Goal: Information Seeking & Learning: Check status

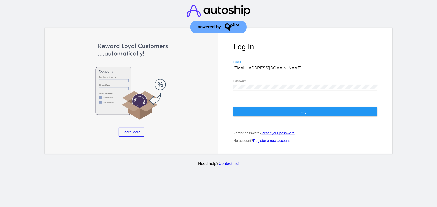
click at [312, 109] on button "Log In" at bounding box center [305, 111] width 144 height 9
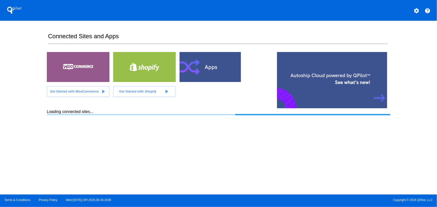
click at [412, 10] on button "settings" at bounding box center [416, 10] width 10 height 10
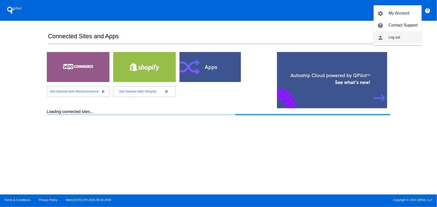
click at [402, 38] on button "person Log out" at bounding box center [398, 37] width 48 height 12
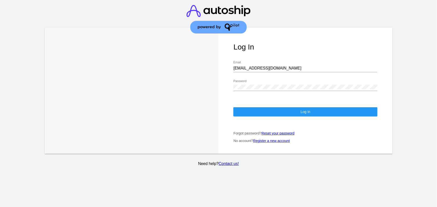
click at [274, 61] on div "[EMAIL_ADDRESS][DOMAIN_NAME] Email" at bounding box center [305, 66] width 144 height 11
click at [275, 66] on input "[EMAIL_ADDRESS][DOMAIN_NAME]" at bounding box center [305, 68] width 144 height 5
type input "[EMAIL_ADDRESS][DOMAIN_NAME]"
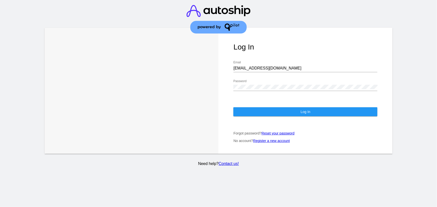
click at [286, 85] on div "Password" at bounding box center [305, 85] width 144 height 11
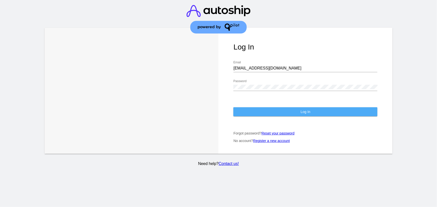
click at [257, 107] on button "Log In" at bounding box center [305, 111] width 144 height 9
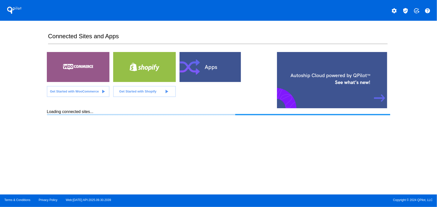
click at [408, 11] on mat-icon "verified_user" at bounding box center [405, 11] width 6 height 6
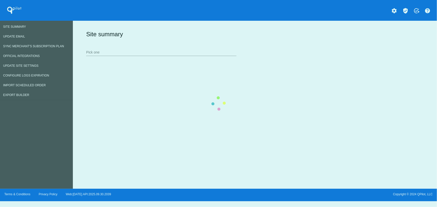
click at [213, 54] on div "Site summary Pick one" at bounding box center [254, 43] width 338 height 35
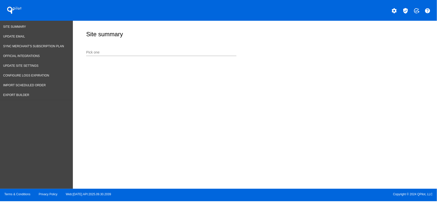
click at [155, 51] on input "Pick one" at bounding box center [161, 53] width 150 height 4
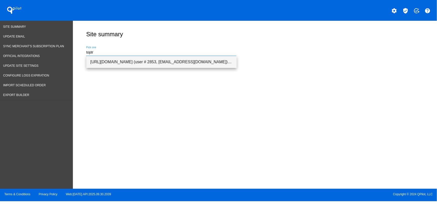
click at [149, 61] on span "[URL][DOMAIN_NAME] (user # 2853, [EMAIL_ADDRESS][DOMAIN_NAME]) - Production" at bounding box center [161, 62] width 142 height 12
type input "[URL][DOMAIN_NAME] (user # 2853, [EMAIL_ADDRESS][DOMAIN_NAME]) - Production"
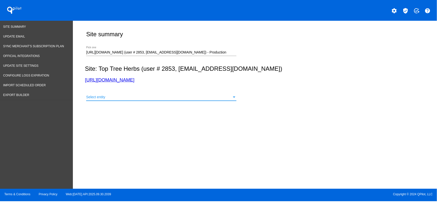
click at [118, 98] on div "Select entity" at bounding box center [159, 97] width 146 height 4
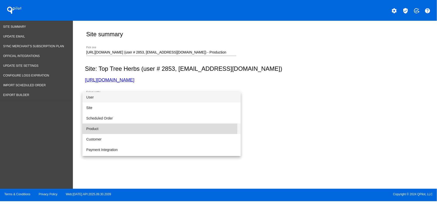
click at [101, 128] on span "Product" at bounding box center [161, 129] width 150 height 11
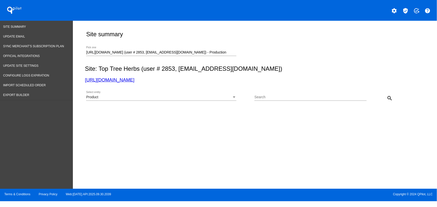
click at [296, 93] on div "Search" at bounding box center [310, 96] width 112 height 10
click at [230, 94] on div "Product Select entity" at bounding box center [161, 96] width 150 height 10
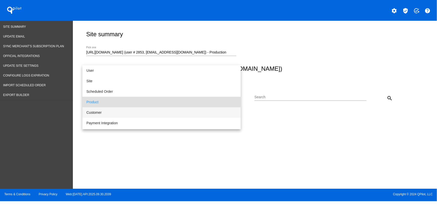
scroll to position [5, 0]
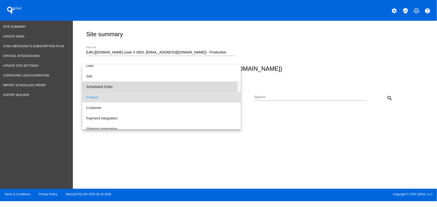
click at [108, 84] on span "Scheduled Order" at bounding box center [161, 87] width 150 height 11
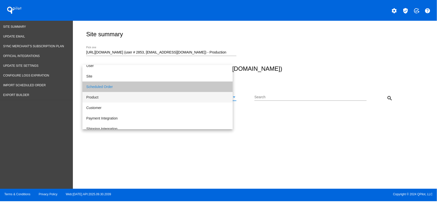
click at [275, 98] on input "Search" at bounding box center [310, 97] width 112 height 4
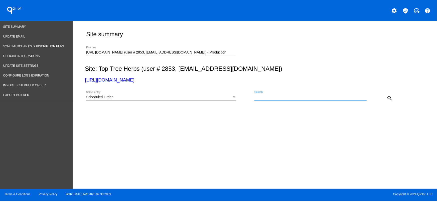
paste input "!iDABd?6tK@"
type input "!iDABd?6tK@"
paste input "948949"
type input "948949"
drag, startPoint x: 388, startPoint y: 100, endPoint x: 243, endPoint y: 60, distance: 150.4
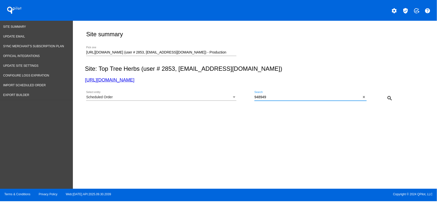
click at [388, 100] on mat-icon "search" at bounding box center [390, 98] width 6 height 6
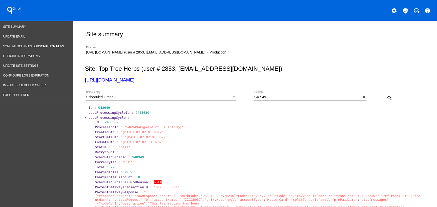
click at [95, 117] on span "LastProcessingCycle" at bounding box center [106, 118] width 37 height 4
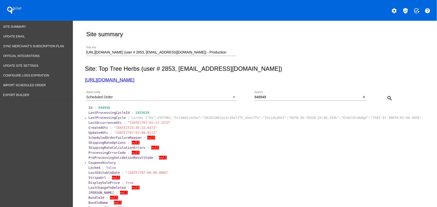
click at [101, 118] on span "LastProcessingCycle" at bounding box center [106, 118] width 37 height 4
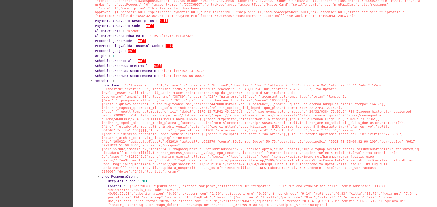
scroll to position [252, 0]
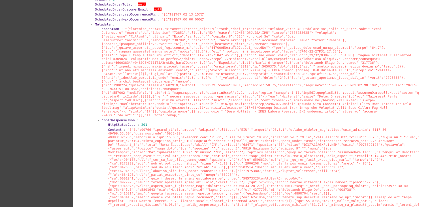
click at [114, 118] on span "orderResponseJson" at bounding box center [117, 120] width 33 height 4
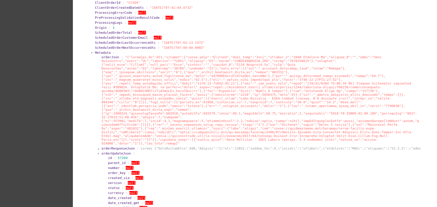
scroll to position [223, 0]
click at [285, 111] on span at bounding box center [260, 101] width 318 height 90
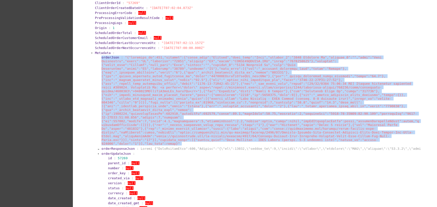
click at [285, 111] on span at bounding box center [260, 101] width 318 height 90
click at [341, 128] on span at bounding box center [260, 101] width 318 height 90
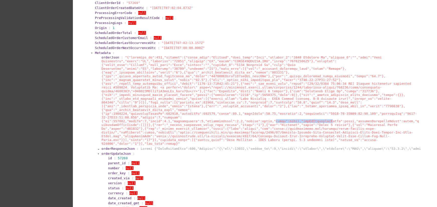
drag, startPoint x: 259, startPoint y: 111, endPoint x: 310, endPoint y: 112, distance: 50.8
click at [310, 112] on span at bounding box center [260, 101] width 318 height 90
drag, startPoint x: 247, startPoint y: 125, endPoint x: 232, endPoint y: 117, distance: 16.1
click at [246, 125] on span at bounding box center [260, 101] width 318 height 90
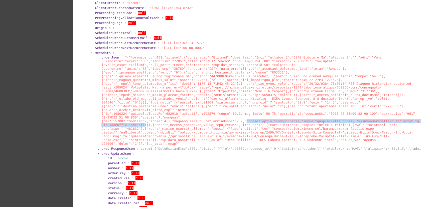
drag, startPoint x: 231, startPoint y: 113, endPoint x: 109, endPoint y: 113, distance: 121.9
click at [110, 115] on span at bounding box center [260, 101] width 318 height 90
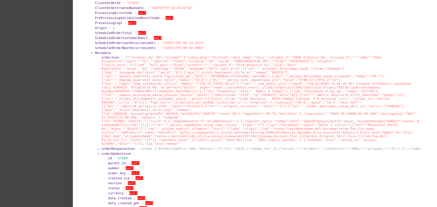
click at [168, 110] on span at bounding box center [260, 101] width 318 height 90
click at [195, 113] on span at bounding box center [260, 101] width 318 height 90
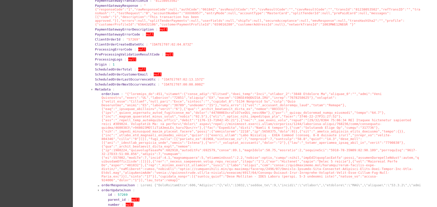
click at [95, 87] on section "ScheduledOrderNextOccurrenceUtc : "[DATE]T07:00:00.000Z"" at bounding box center [257, 84] width 327 height 5
click at [96, 89] on span "Metadata" at bounding box center [103, 89] width 16 height 4
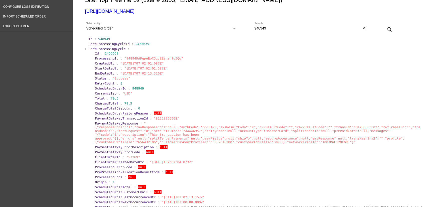
scroll to position [69, 0]
click at [99, 51] on span "LastProcessingCycle" at bounding box center [106, 49] width 37 height 4
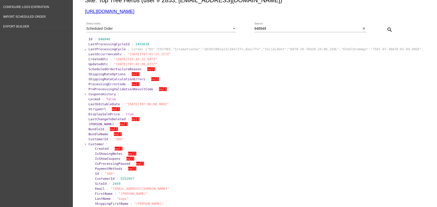
click at [93, 144] on span "Customer" at bounding box center [96, 144] width 16 height 4
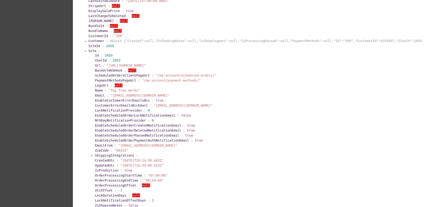
scroll to position [201, 0]
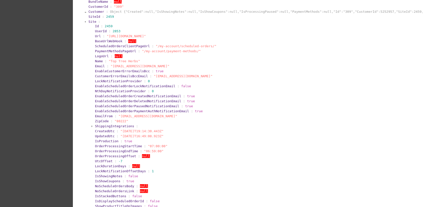
click at [92, 24] on span "Site" at bounding box center [92, 22] width 8 height 4
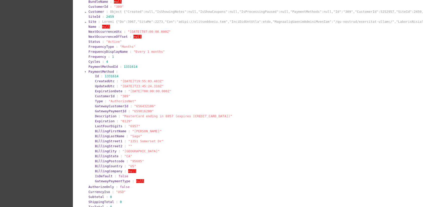
click at [100, 74] on span "PaymentMethod" at bounding box center [101, 72] width 26 height 4
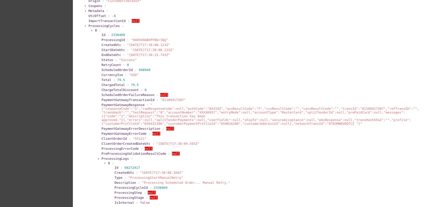
scroll to position [696, 0]
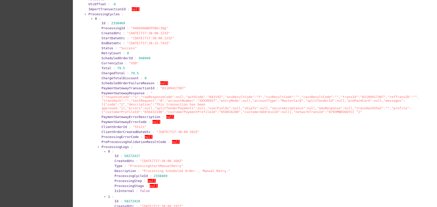
click at [109, 149] on span "ProcessingLogs" at bounding box center [115, 147] width 28 height 4
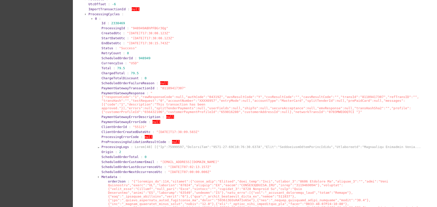
click at [104, 16] on span "ProcessingCycles" at bounding box center [103, 14] width 31 height 4
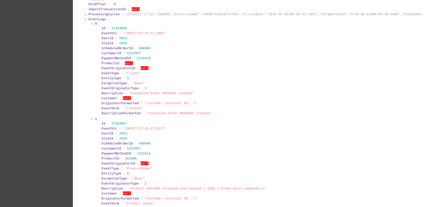
click at [93, 21] on span "EventLogs" at bounding box center [97, 19] width 18 height 4
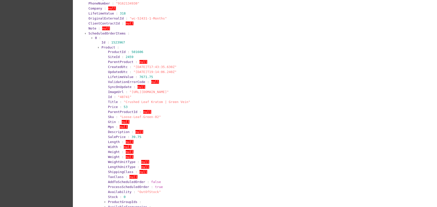
scroll to position [337, 0]
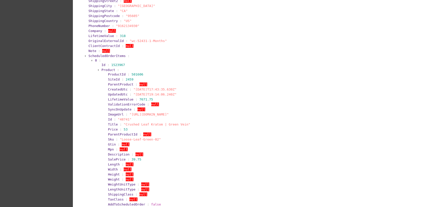
click at [101, 72] on span "Product" at bounding box center [108, 70] width 14 height 4
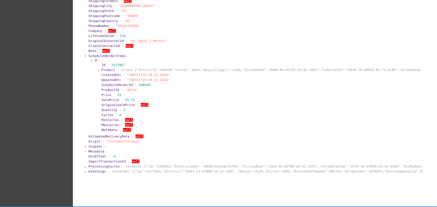
click at [105, 72] on span "Product" at bounding box center [108, 70] width 14 height 4
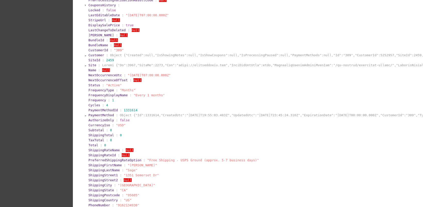
scroll to position [0, 0]
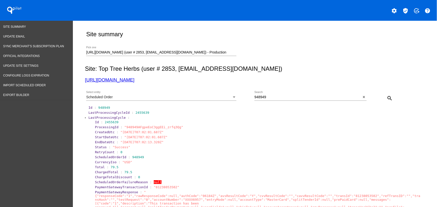
click at [112, 141] on section "EndDateUtc : "[DATE]T07:02:13.320Z"" at bounding box center [258, 142] width 326 height 4
copy section "EndDateUtc : "[DATE]T07:02:13.320Z""
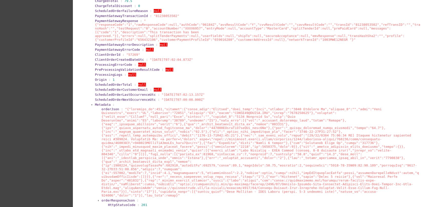
scroll to position [172, 0]
click at [187, 153] on span at bounding box center [260, 152] width 318 height 90
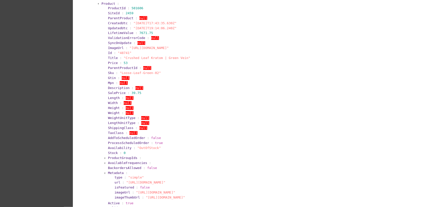
click at [108, 172] on span "Metadata" at bounding box center [116, 174] width 16 height 4
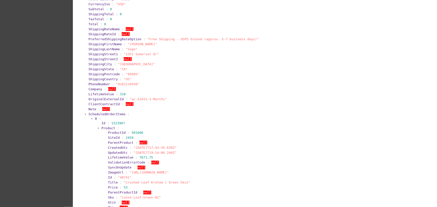
scroll to position [2246, 0]
click at [129, 151] on span ":" at bounding box center [130, 153] width 2 height 4
copy section "UpdatedUtc : "[DATE]T19:14:06.240Z""
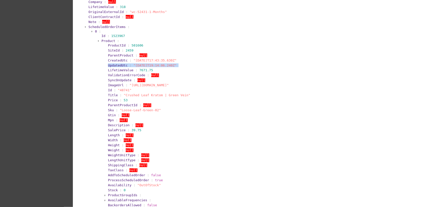
scroll to position [2334, 0]
click at [156, 183] on section "Availability : "OutOfStock"" at bounding box center [264, 185] width 312 height 4
click at [161, 183] on section "Availability : "OutOfStock"" at bounding box center [264, 185] width 312 height 4
click at [162, 183] on section "Availability : "OutOfStock"" at bounding box center [264, 185] width 312 height 4
click at [163, 193] on section "ProductGroupIds :" at bounding box center [264, 195] width 312 height 4
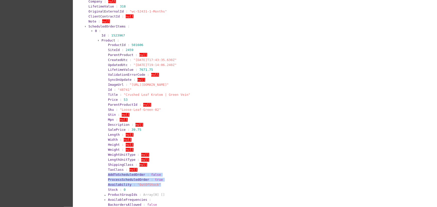
drag, startPoint x: 159, startPoint y: 140, endPoint x: 92, endPoint y: 153, distance: 68.8
click at [104, 130] on section "ProductId : 501606 SiteId : 2459 ParentProduct : null CreatedUtc : "[DATE]T17:4…" at bounding box center [262, 132] width 316 height 181
copy section "AddToScheduledOrder : false ProcessScheduledOrder : true Availability : "OutOfS…"
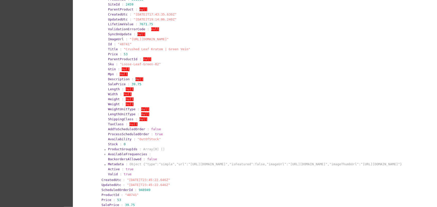
scroll to position [2400, 0]
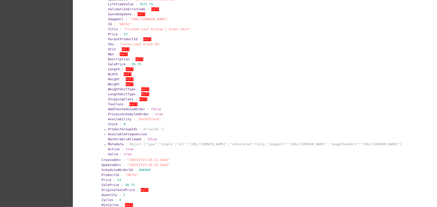
click at [116, 118] on span "Availability" at bounding box center [120, 120] width 24 height 4
copy section "Availability"
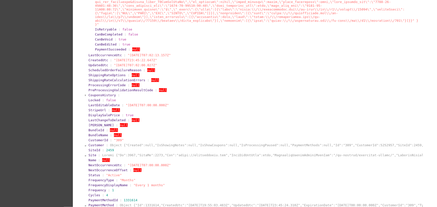
scroll to position [1816, 0]
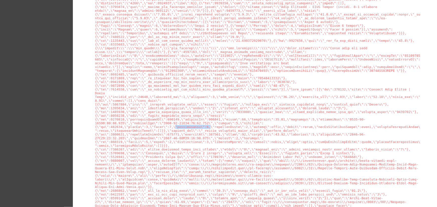
drag, startPoint x: 198, startPoint y: 87, endPoint x: 167, endPoint y: 87, distance: 31.0
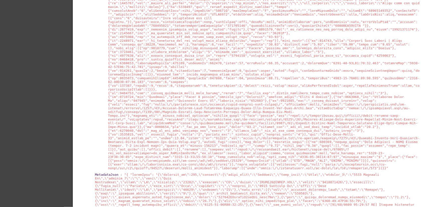
scroll to position [1199, 0]
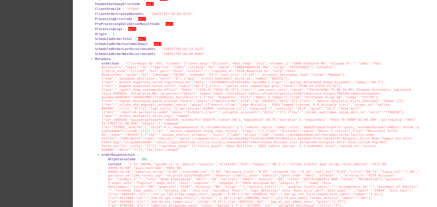
scroll to position [218, 0]
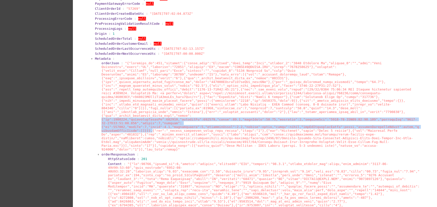
drag, startPoint x: 117, startPoint y: 121, endPoint x: 182, endPoint y: 110, distance: 65.7
click at [181, 109] on span at bounding box center [260, 106] width 318 height 90
copy span "{"id":1523967,"scheduledOrderId":948949,"productId":501606,"price":53.0,"salePr…"
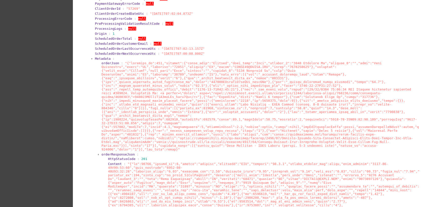
click at [99, 58] on span "Metadata" at bounding box center [103, 59] width 16 height 4
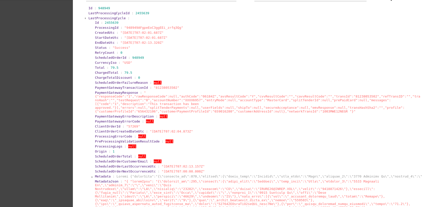
scroll to position [0, 0]
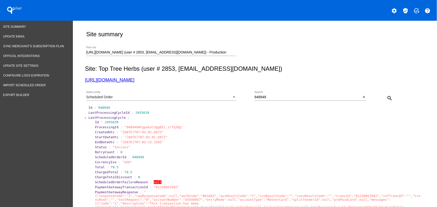
click at [95, 118] on span "LastProcessingCycle" at bounding box center [106, 118] width 37 height 4
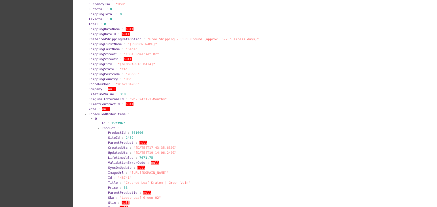
scroll to position [327, 0]
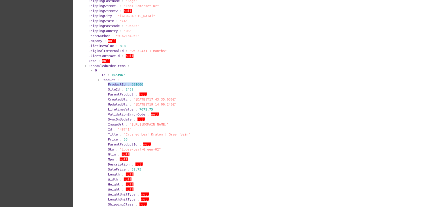
drag, startPoint x: 147, startPoint y: 89, endPoint x: 103, endPoint y: 89, distance: 44.1
click at [104, 89] on section "ProductId : 501606 SiteId : 2459 ParentProduct : null CreatedUtc : "[DATE]T17:4…" at bounding box center [262, 172] width 316 height 181
copy section "ProductId : 501606"
